Goal: Information Seeking & Learning: Learn about a topic

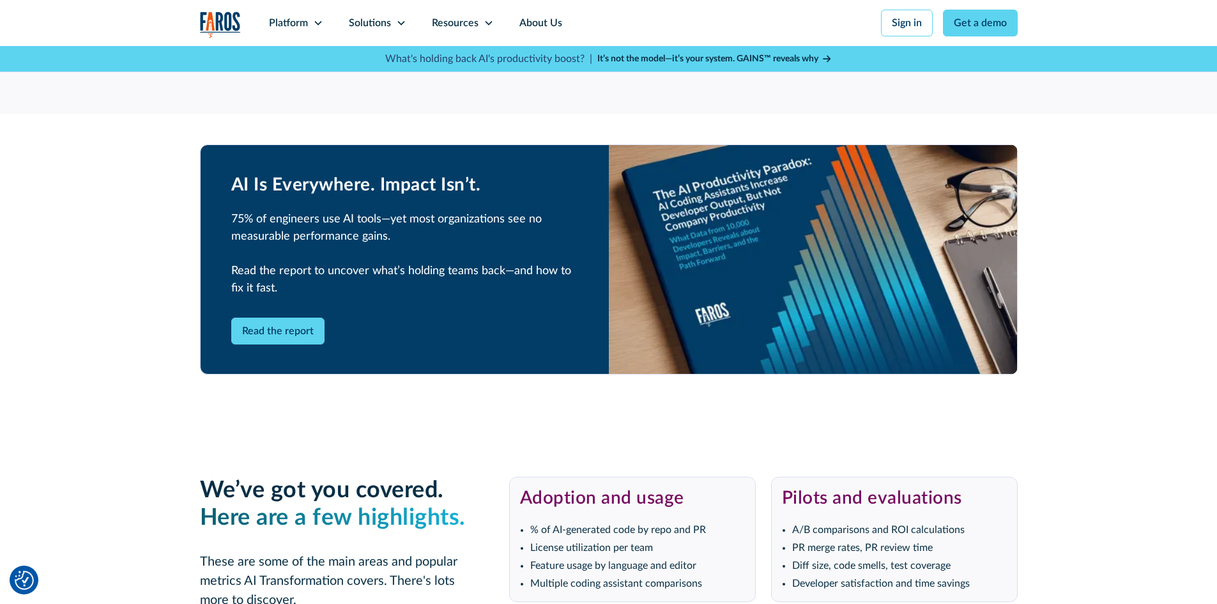
scroll to position [2364, 0]
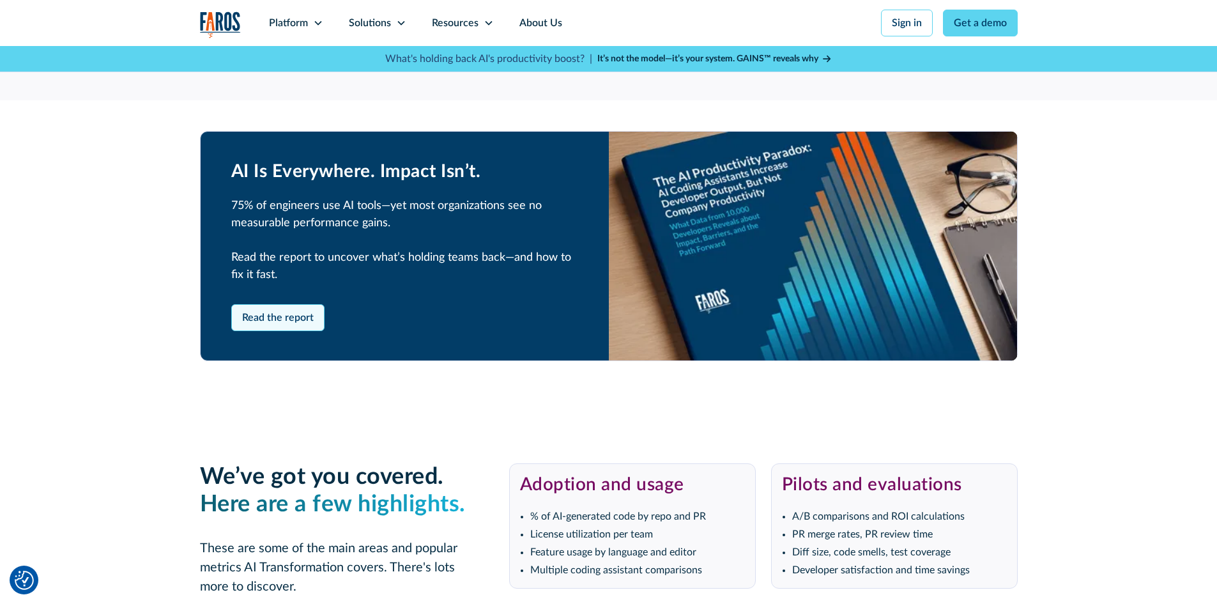
click at [258, 316] on link "Read the report" at bounding box center [277, 317] width 93 height 27
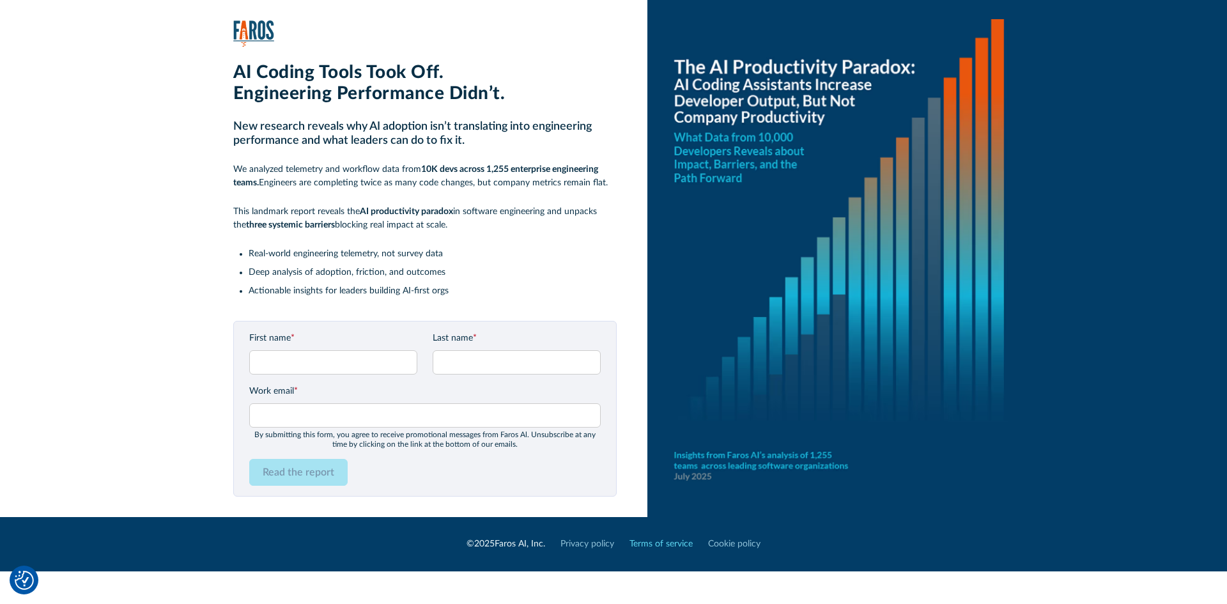
click at [668, 541] on link "Terms of service" at bounding box center [660, 543] width 63 height 13
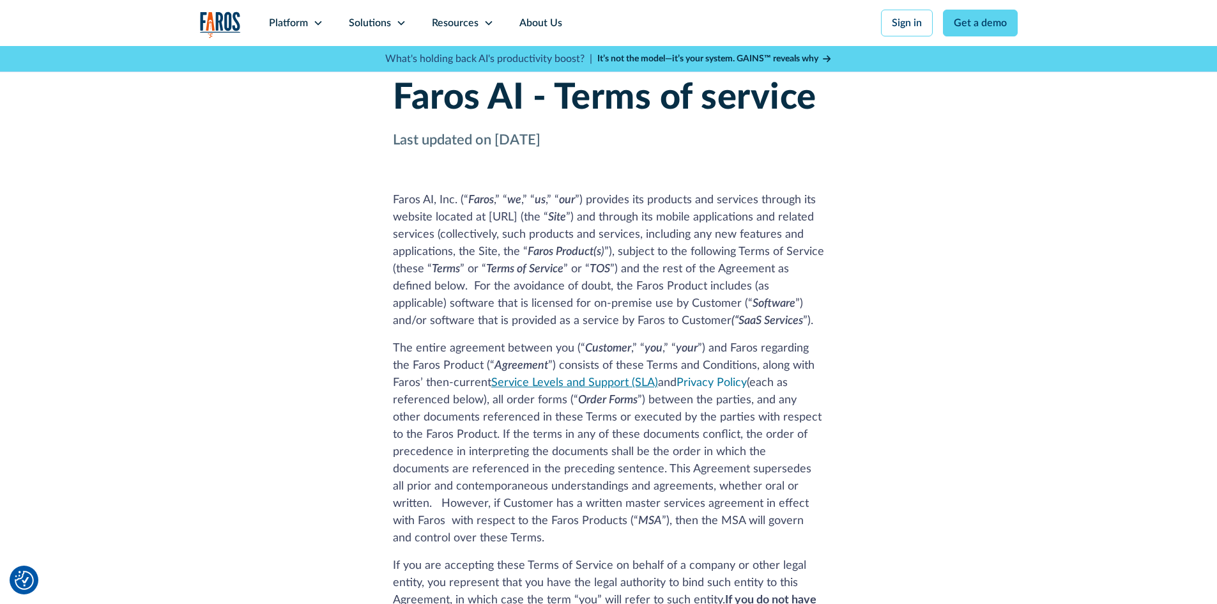
click at [491, 383] on link "Service Levels and Support (SLA)" at bounding box center [574, 383] width 167 height 12
